Goal: Find specific page/section: Find specific page/section

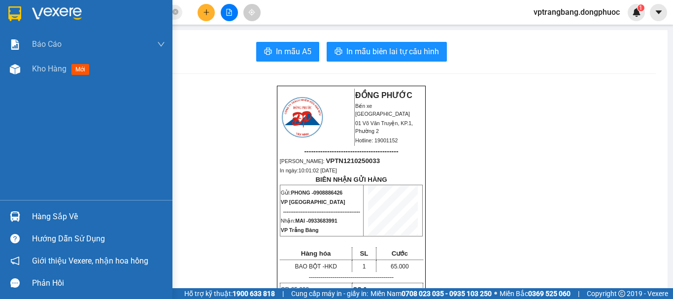
click at [31, 219] on div "Hàng sắp về" at bounding box center [86, 216] width 172 height 22
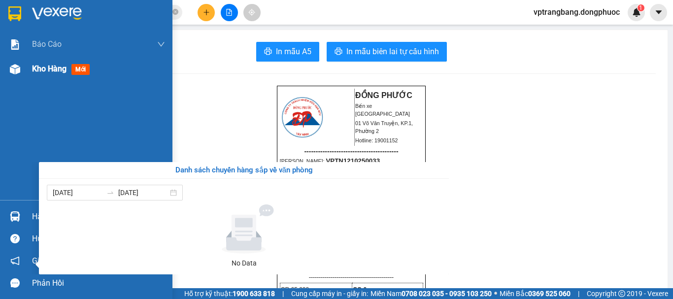
drag, startPoint x: 29, startPoint y: 57, endPoint x: 15, endPoint y: 67, distance: 17.1
click at [26, 60] on div "Báo cáo Mẫu 1: Báo cáo dòng tiền theo nhân viên Mẫu 1: Báo cáo dòng tiền theo n…" at bounding box center [86, 149] width 172 height 299
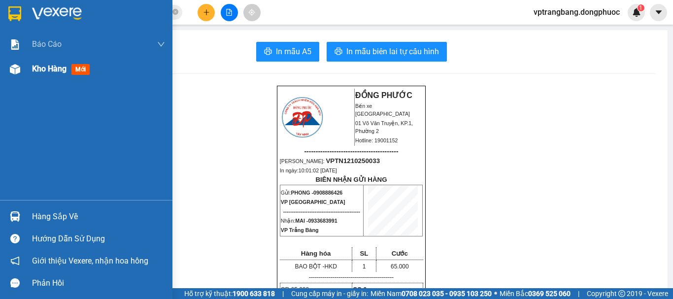
click at [15, 67] on img at bounding box center [15, 69] width 10 height 10
